Goal: Find specific page/section: Find specific page/section

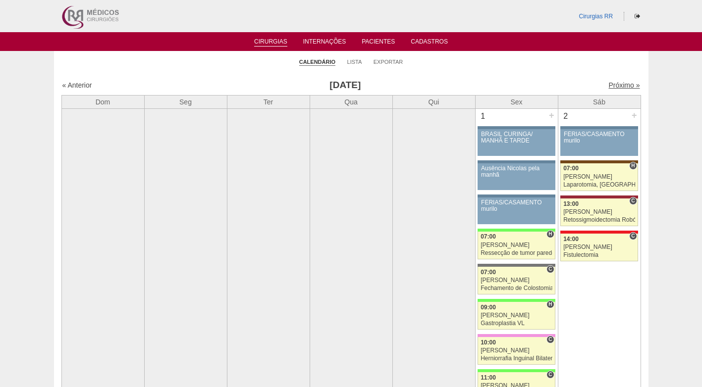
click at [615, 86] on link "Próximo »" at bounding box center [623, 85] width 31 height 8
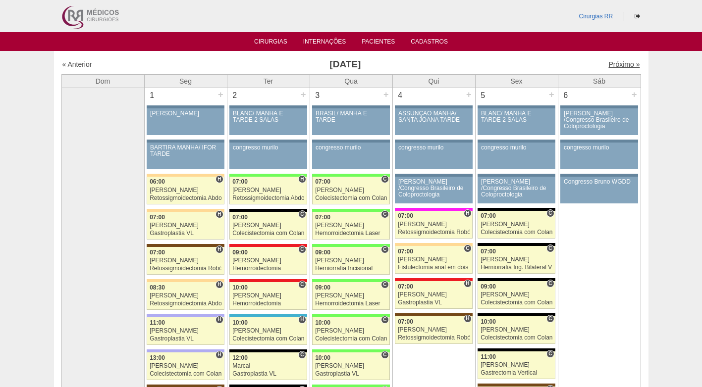
click at [611, 66] on link "Próximo »" at bounding box center [623, 64] width 31 height 8
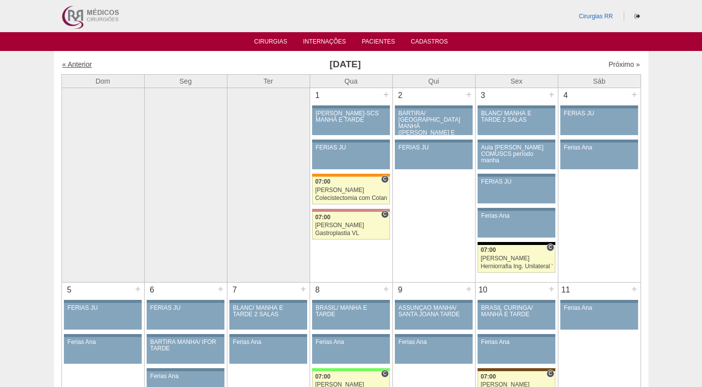
click at [83, 65] on link "« Anterior" at bounding box center [77, 64] width 30 height 8
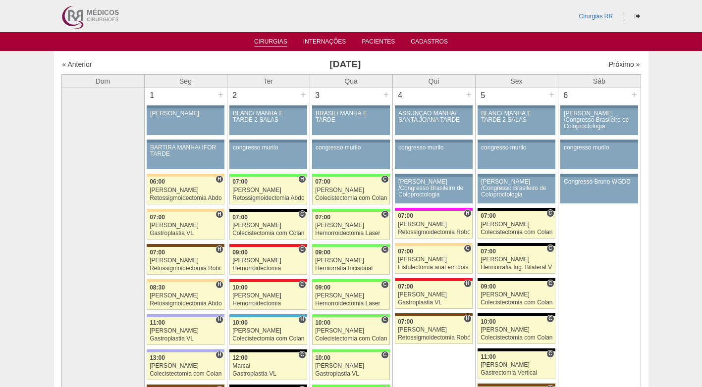
click at [275, 42] on link "Cirurgias" at bounding box center [270, 42] width 33 height 8
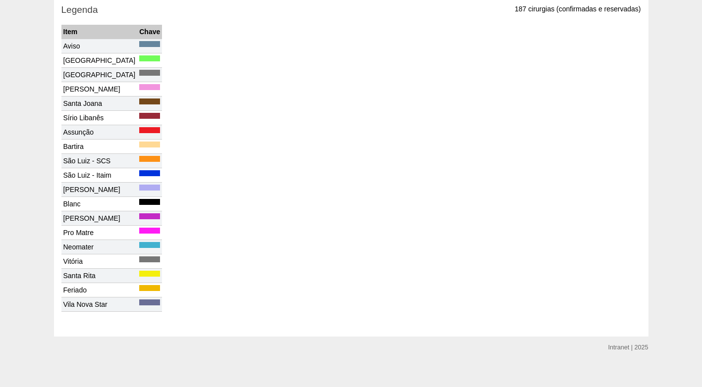
scroll to position [2962, 0]
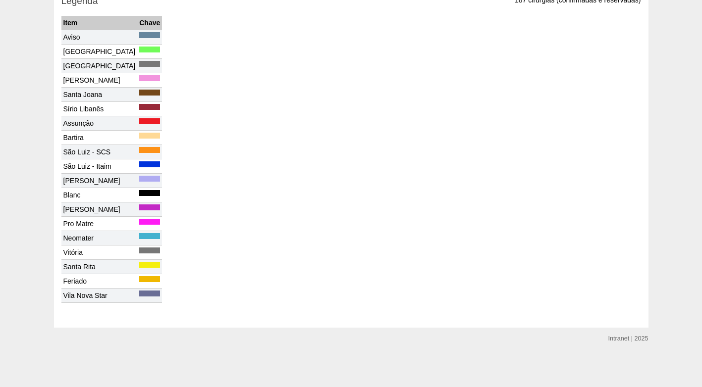
click at [314, 220] on div "Item Chave Item Chave Aviso Brasil Santa [PERSON_NAME] Santa Joana Sírio Libanê…" at bounding box center [350, 159] width 579 height 287
click at [288, 209] on div "Item Chave Item Chave Aviso Brasil Santa [PERSON_NAME] Santa Joana Sírio Libanê…" at bounding box center [350, 159] width 579 height 287
